Goal: Information Seeking & Learning: Learn about a topic

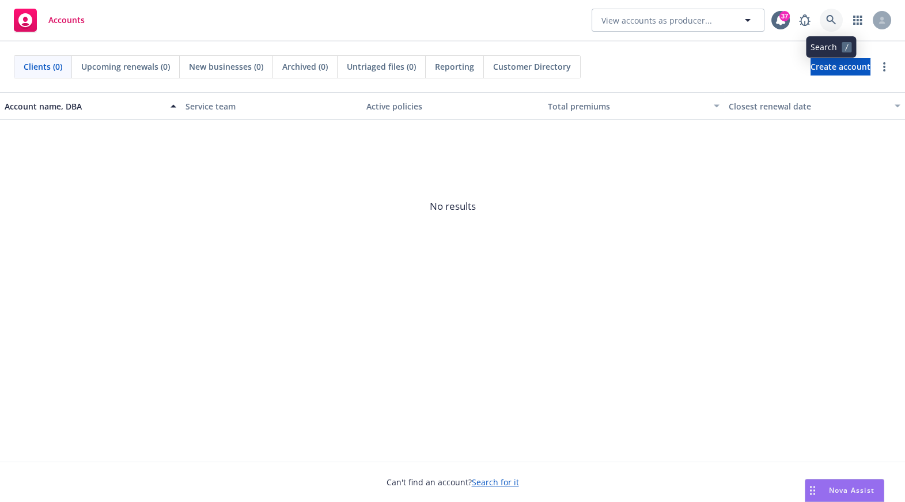
click at [835, 21] on icon at bounding box center [831, 20] width 10 height 10
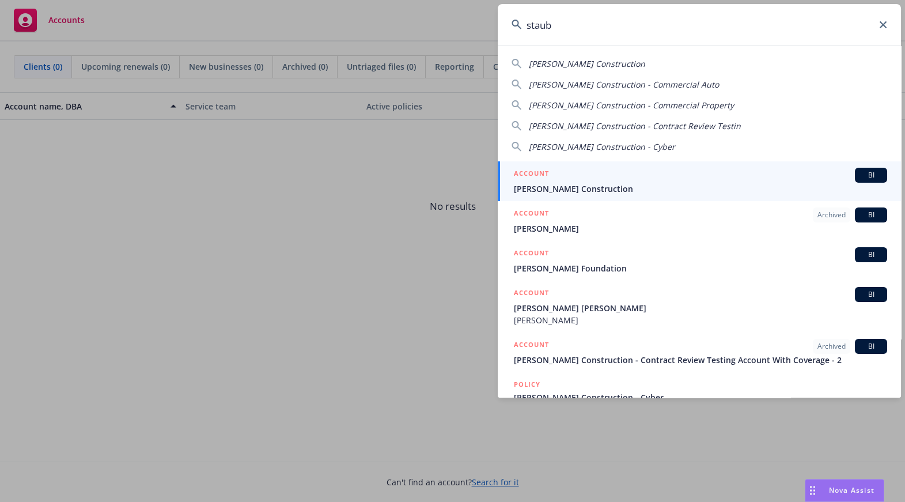
type input "staub"
click at [630, 184] on span "[PERSON_NAME] Construction" at bounding box center [700, 189] width 373 height 12
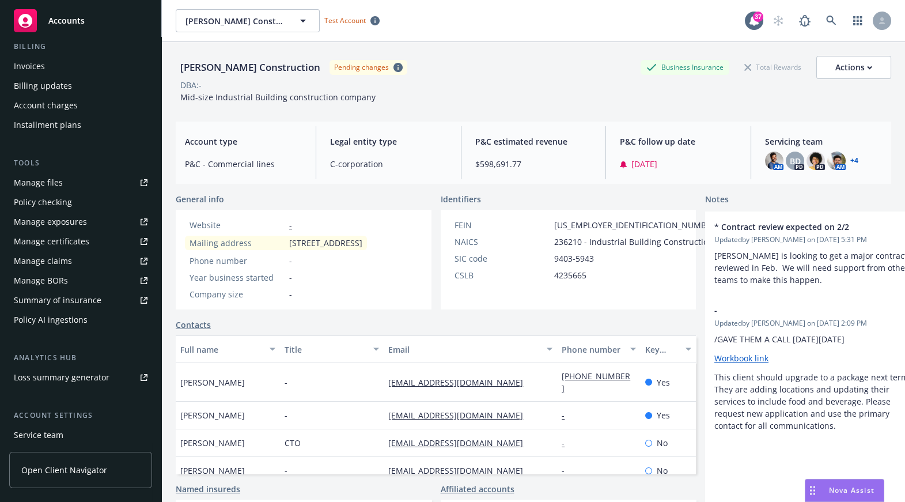
scroll to position [231, 0]
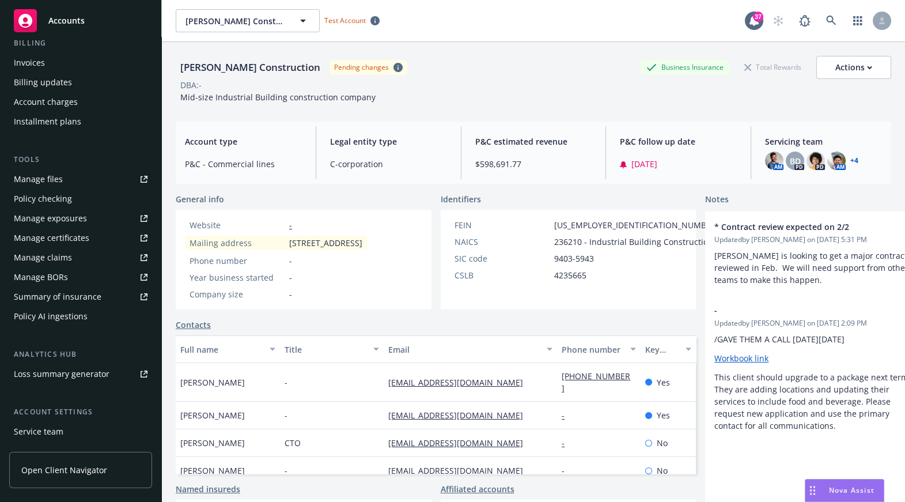
click at [71, 465] on span "Open Client Navigator" at bounding box center [64, 470] width 86 height 12
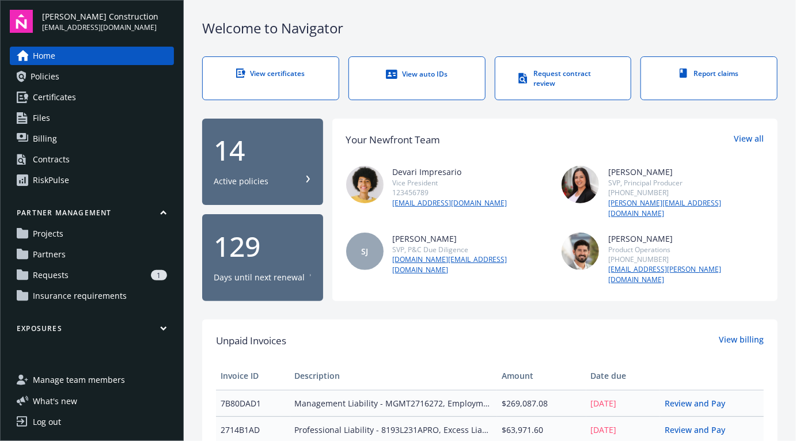
click at [77, 171] on link "RiskPulse" at bounding box center [92, 180] width 164 height 18
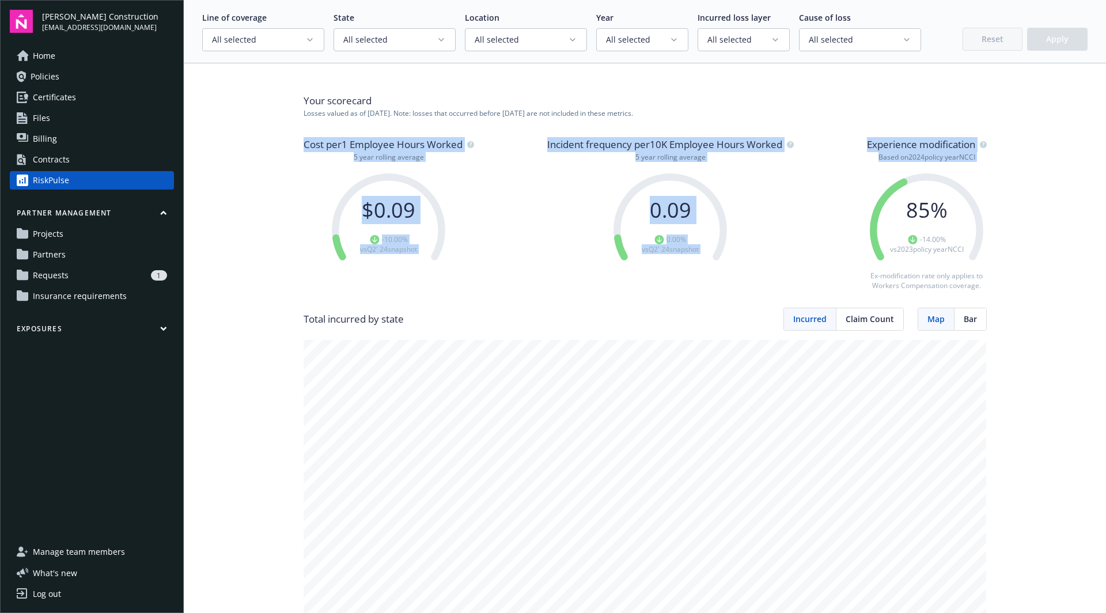
drag, startPoint x: 300, startPoint y: 145, endPoint x: 986, endPoint y: 182, distance: 686.5
click at [795, 182] on div "85 % -14.00 % vs 2023 policy year NCCI Ex-modification rate only applies to Wor…" at bounding box center [927, 225] width 120 height 127
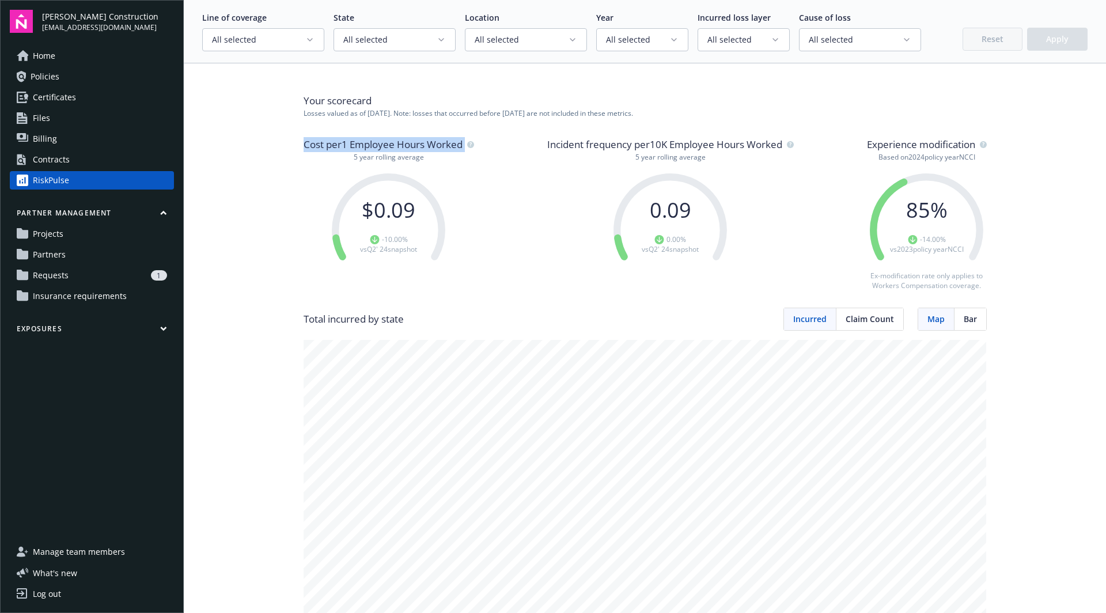
drag, startPoint x: 299, startPoint y: 145, endPoint x: 472, endPoint y: 143, distance: 172.8
click at [452, 144] on span "Cost per 1 Employee Hours Worked" at bounding box center [383, 144] width 159 height 15
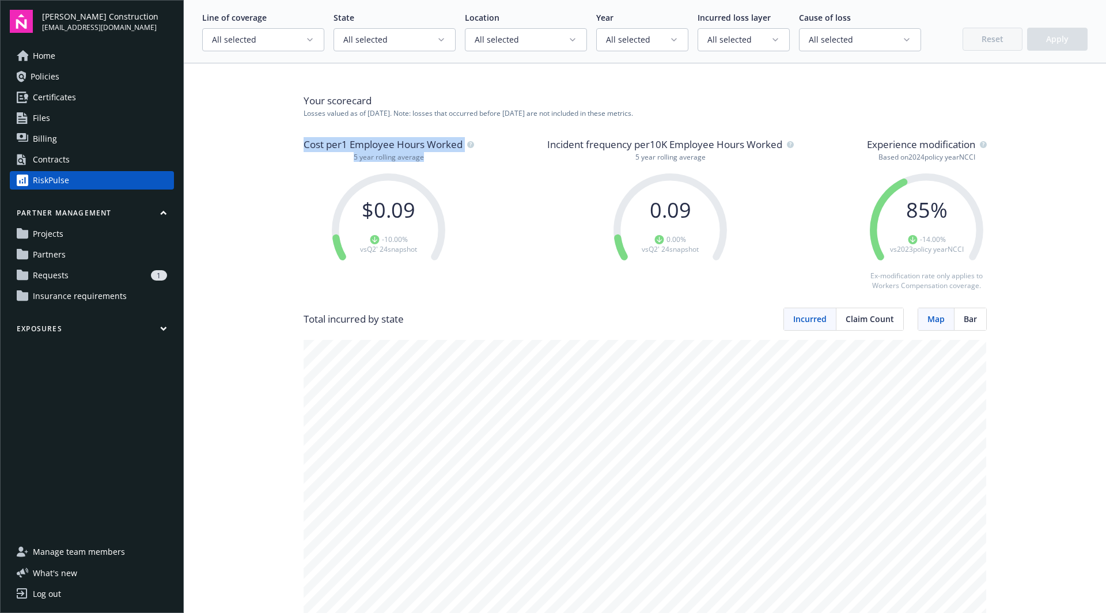
drag, startPoint x: 431, startPoint y: 158, endPoint x: 329, endPoint y: 134, distance: 104.8
